Goal: Information Seeking & Learning: Understand process/instructions

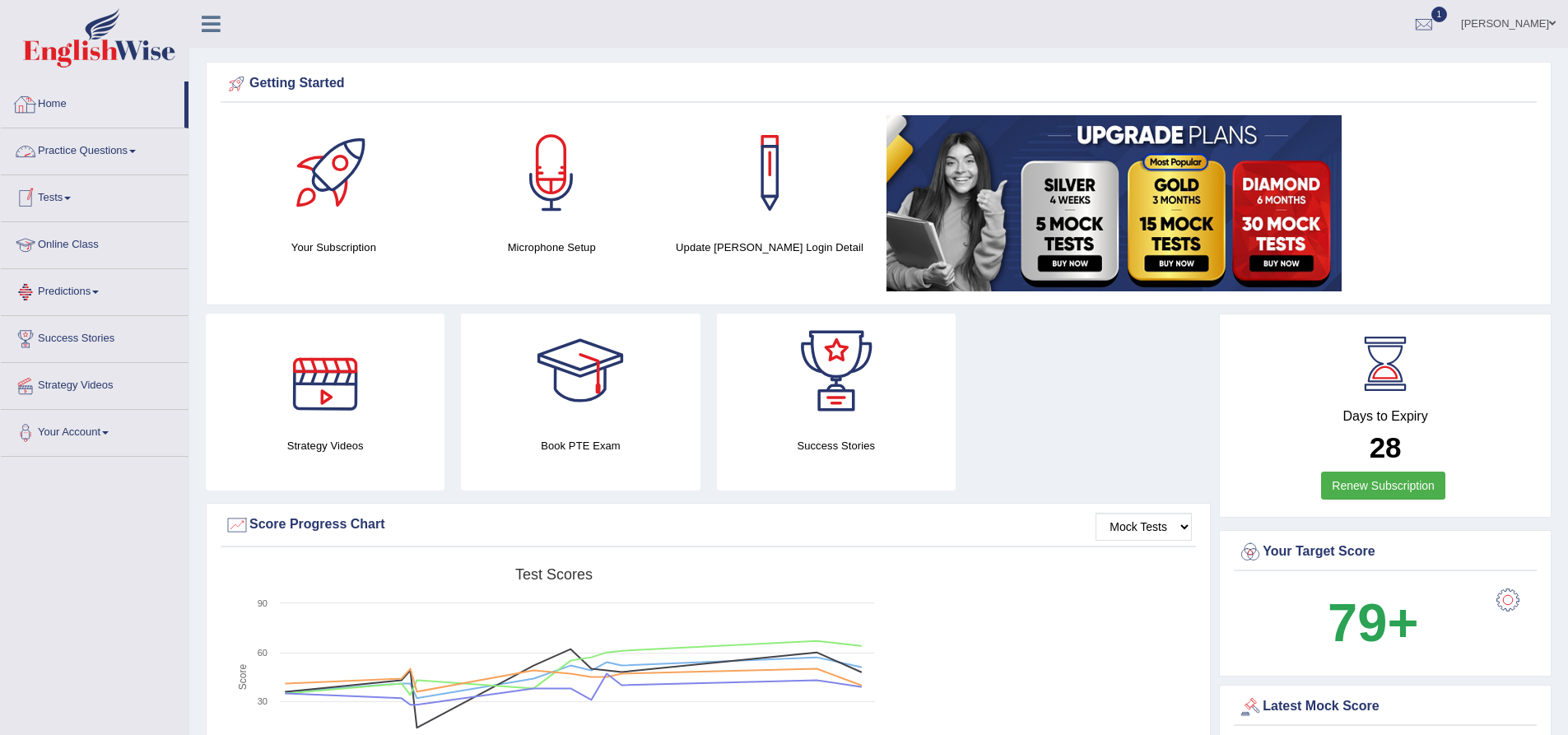
click at [52, 104] on link "Home" at bounding box center [93, 102] width 184 height 41
click at [78, 247] on link "Online Class" at bounding box center [95, 243] width 188 height 41
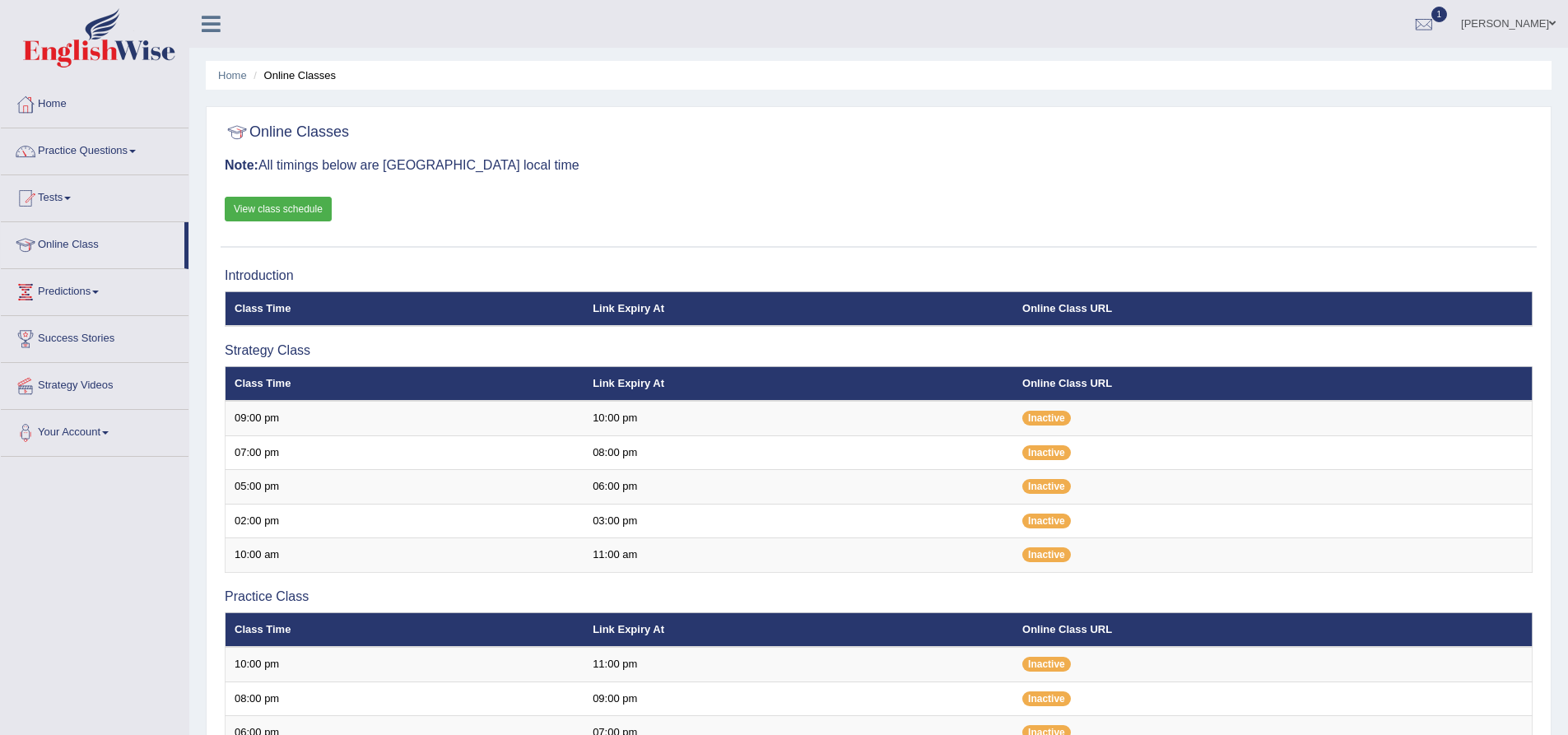
click at [280, 205] on link "View class schedule" at bounding box center [278, 209] width 107 height 24
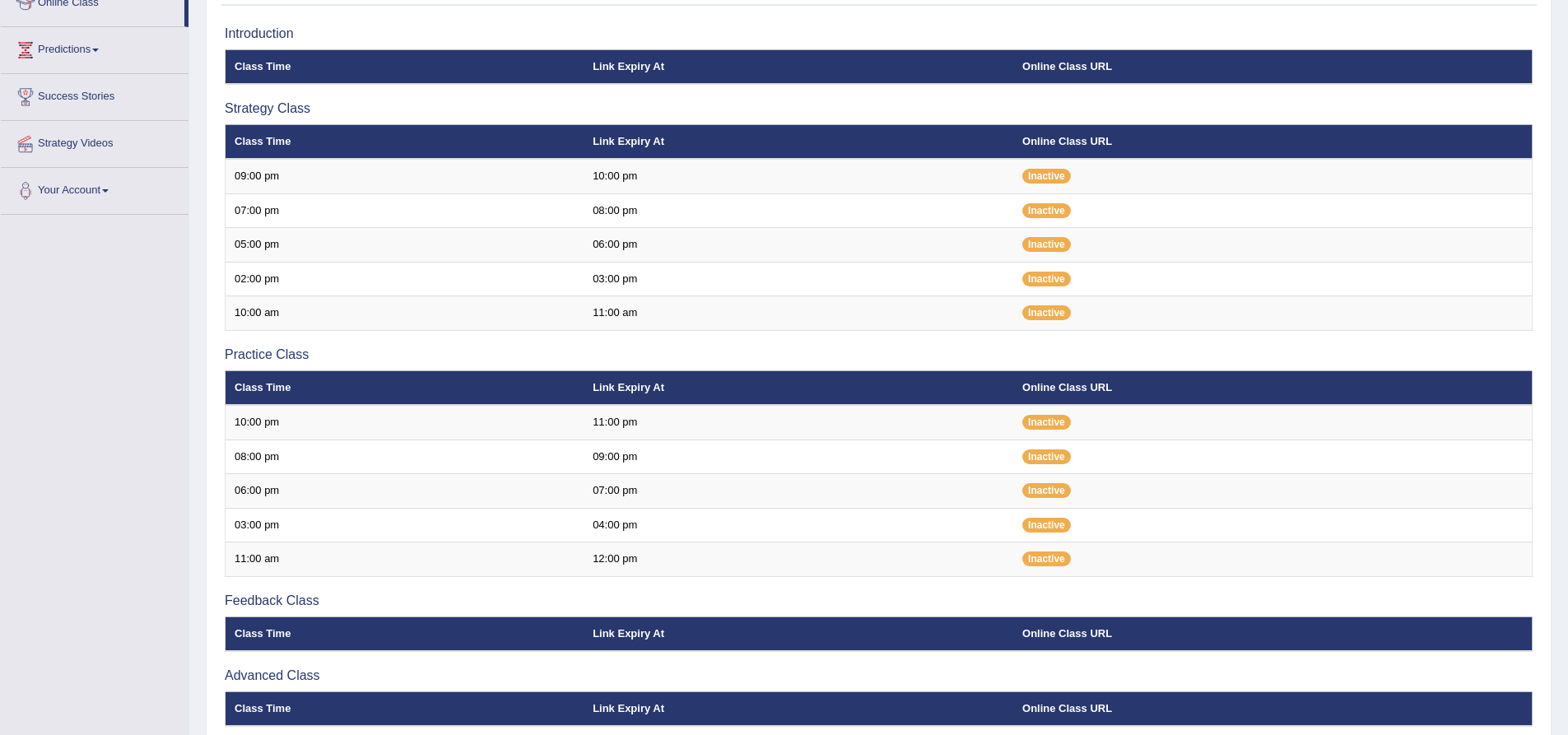
scroll to position [247, 0]
